Goal: Find specific page/section: Find specific page/section

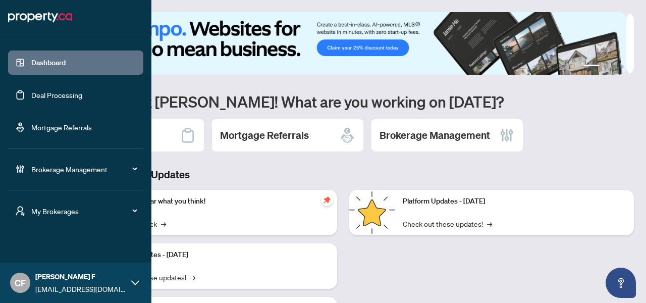
click at [53, 209] on span "My Brokerages" at bounding box center [83, 210] width 105 height 11
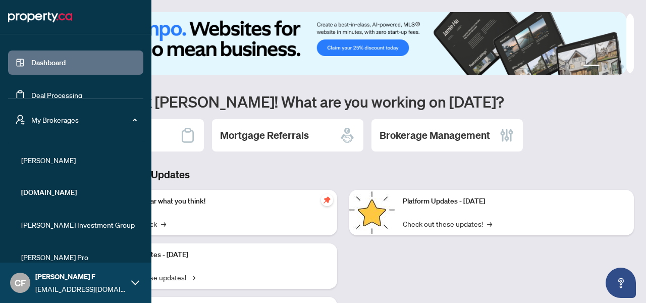
click at [43, 157] on span "RAHR" at bounding box center [78, 159] width 115 height 11
